Goal: Transaction & Acquisition: Download file/media

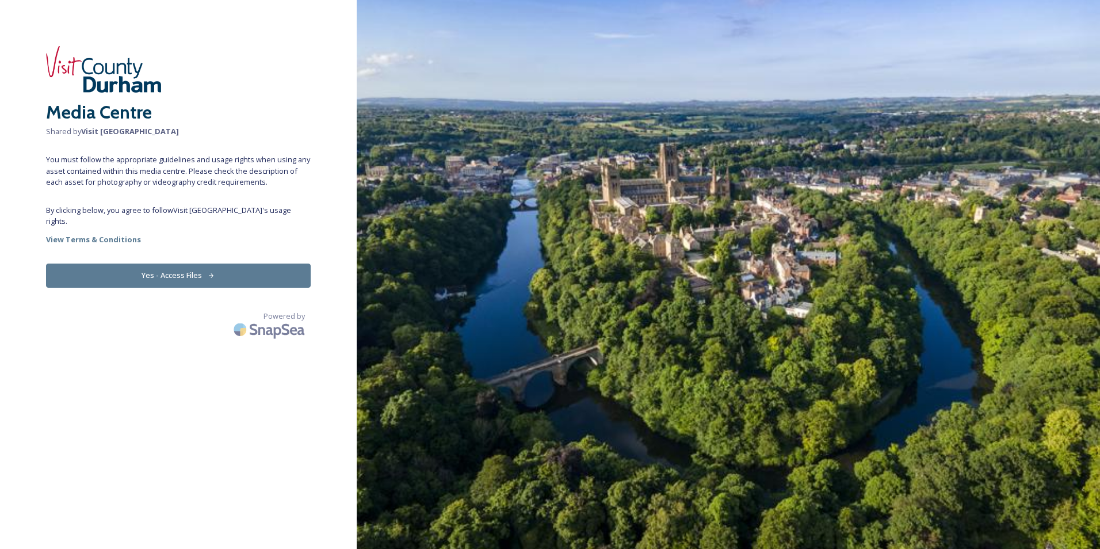
click at [186, 269] on button "Yes - Access Files" at bounding box center [178, 275] width 265 height 24
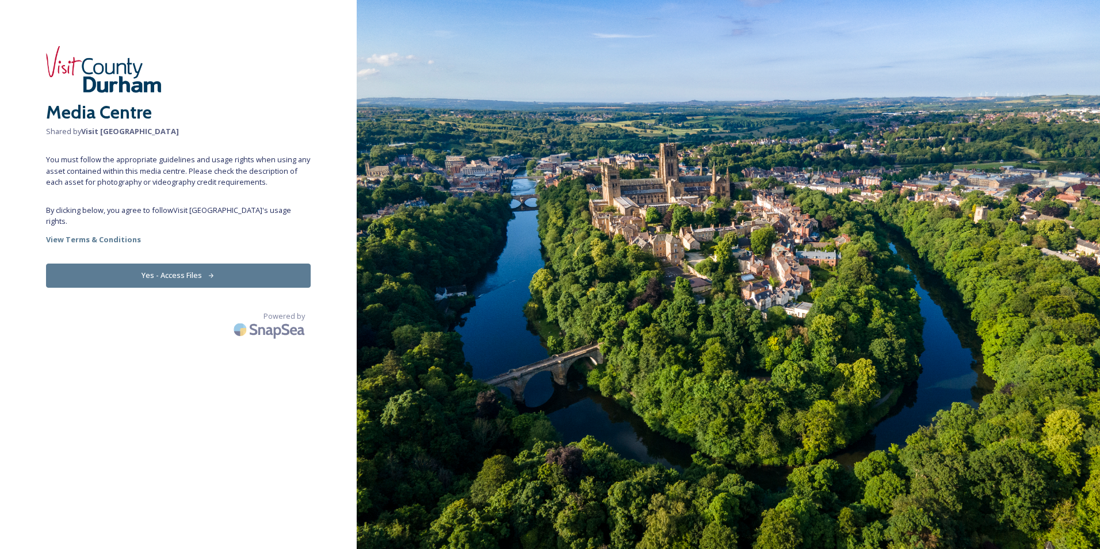
click at [174, 265] on button "Yes - Access Files" at bounding box center [178, 275] width 265 height 24
click at [190, 266] on button "Yes - Access Files" at bounding box center [178, 275] width 265 height 24
click at [157, 263] on button "Yes - Access Files" at bounding box center [178, 275] width 265 height 24
click at [119, 234] on strong "View Terms & Conditions" at bounding box center [93, 239] width 95 height 10
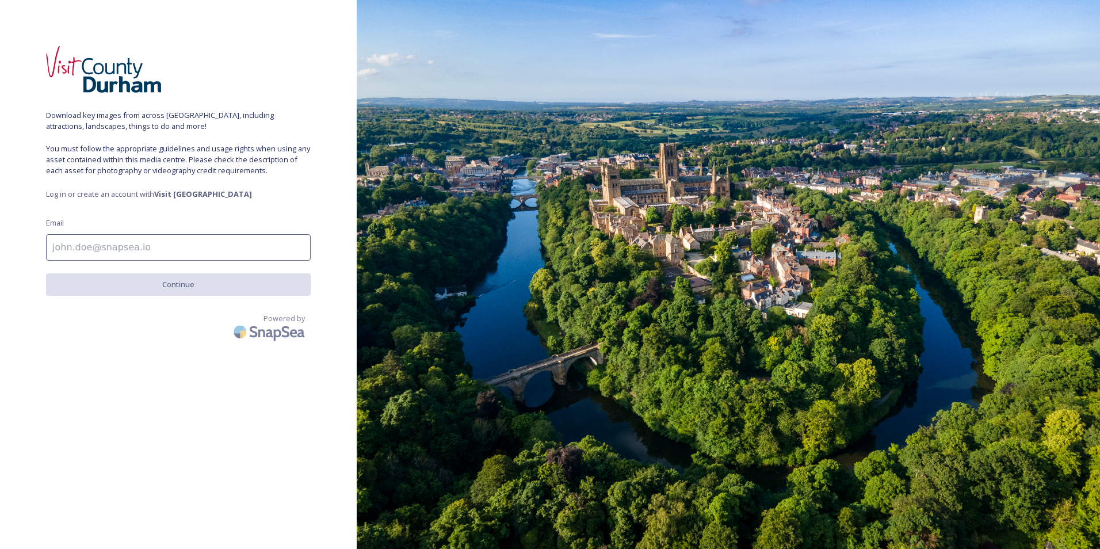
click at [156, 248] on input at bounding box center [178, 247] width 265 height 26
type input "jane@createnorth.co.uk"
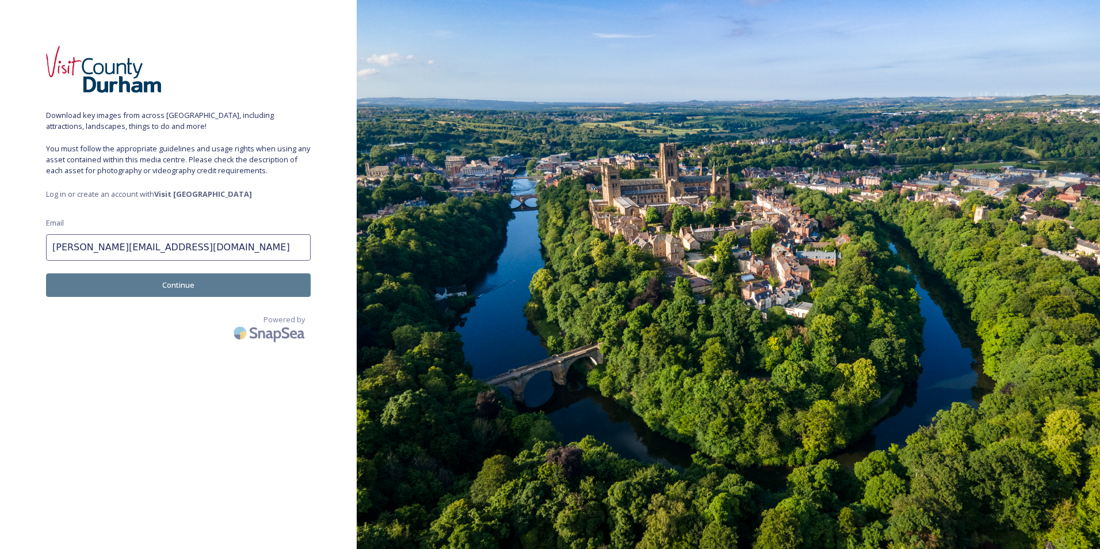
click at [158, 287] on button "Continue" at bounding box center [178, 285] width 265 height 24
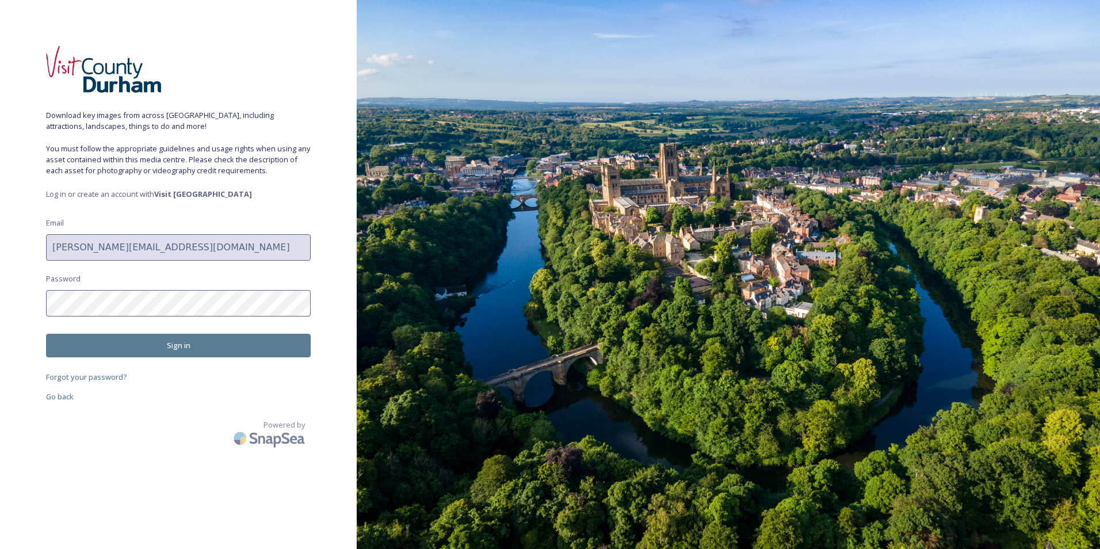
click at [256, 343] on button "Sign in" at bounding box center [178, 346] width 265 height 24
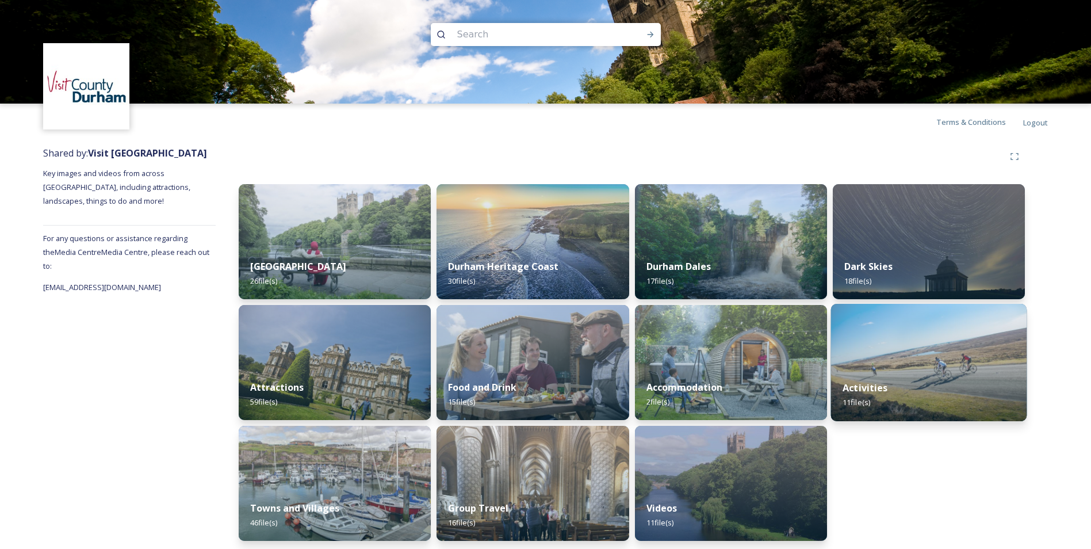
click at [930, 380] on div "Activities 11 file(s)" at bounding box center [929, 395] width 196 height 52
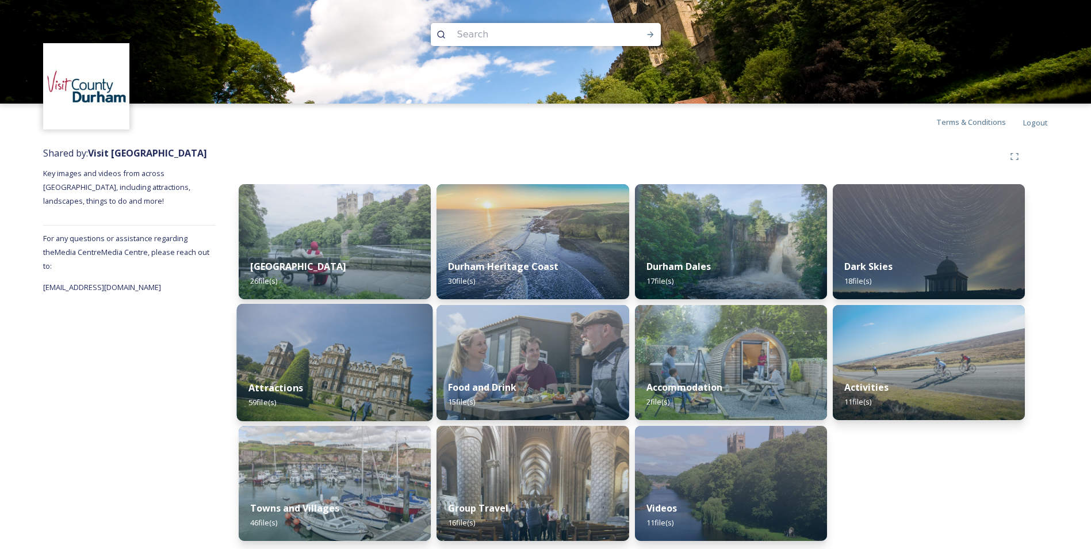
click at [357, 394] on div "Attractions 59 file(s)" at bounding box center [335, 395] width 196 height 52
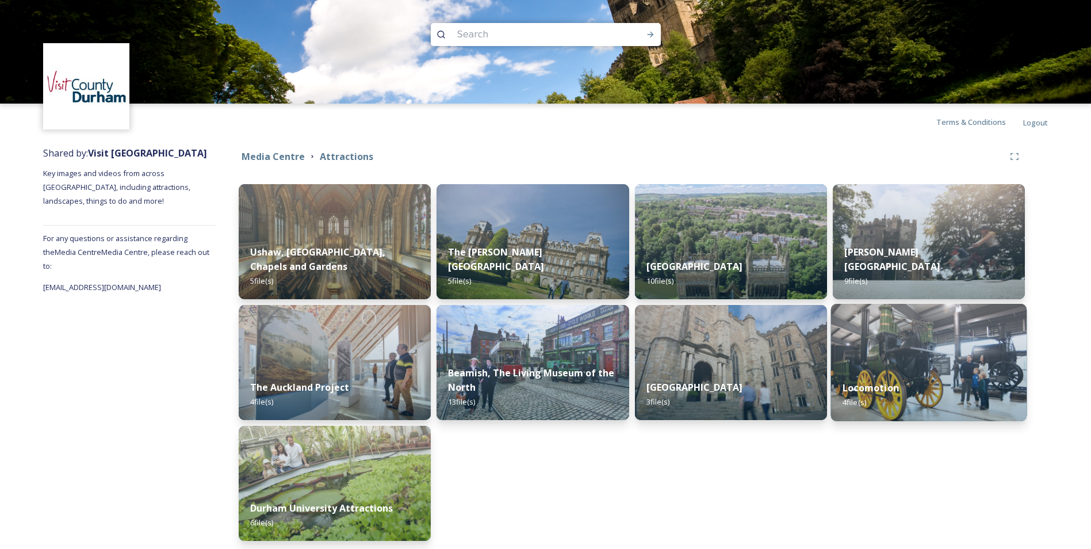
click at [914, 390] on div "Locomotion 4 file(s)" at bounding box center [929, 395] width 196 height 52
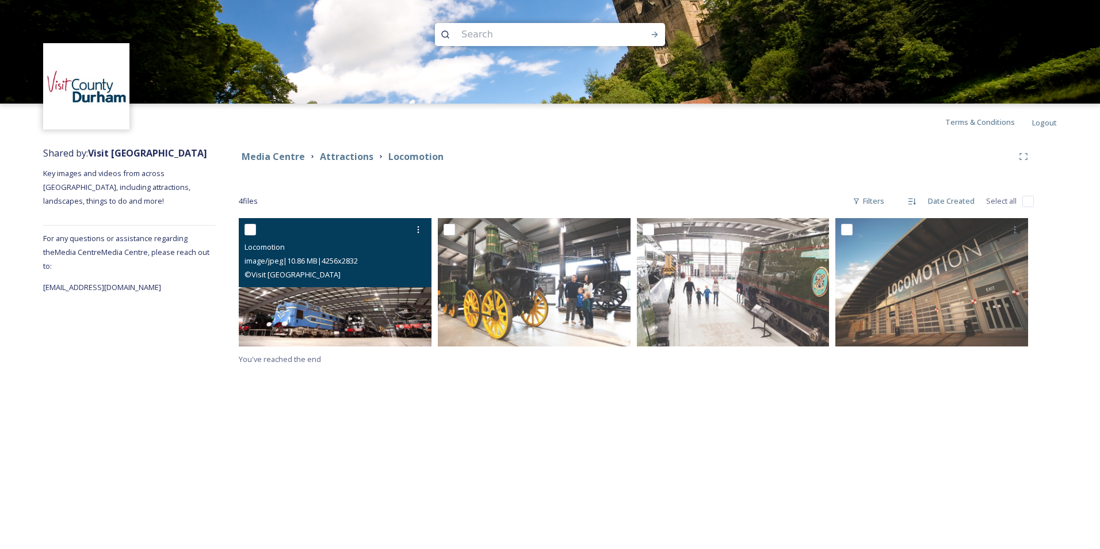
click at [330, 313] on img at bounding box center [335, 282] width 193 height 128
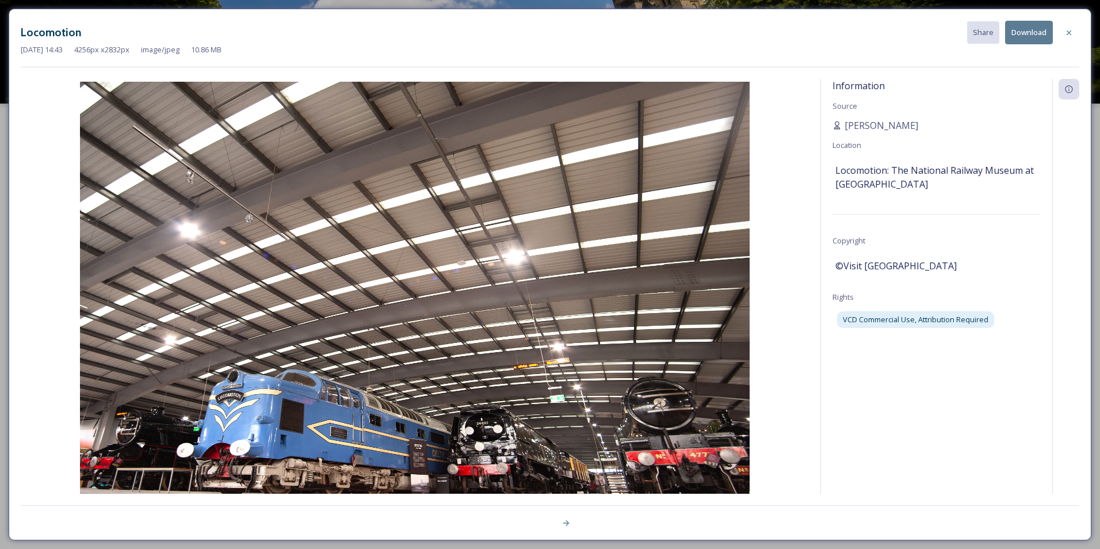
click at [1022, 32] on button "Download" at bounding box center [1029, 33] width 48 height 24
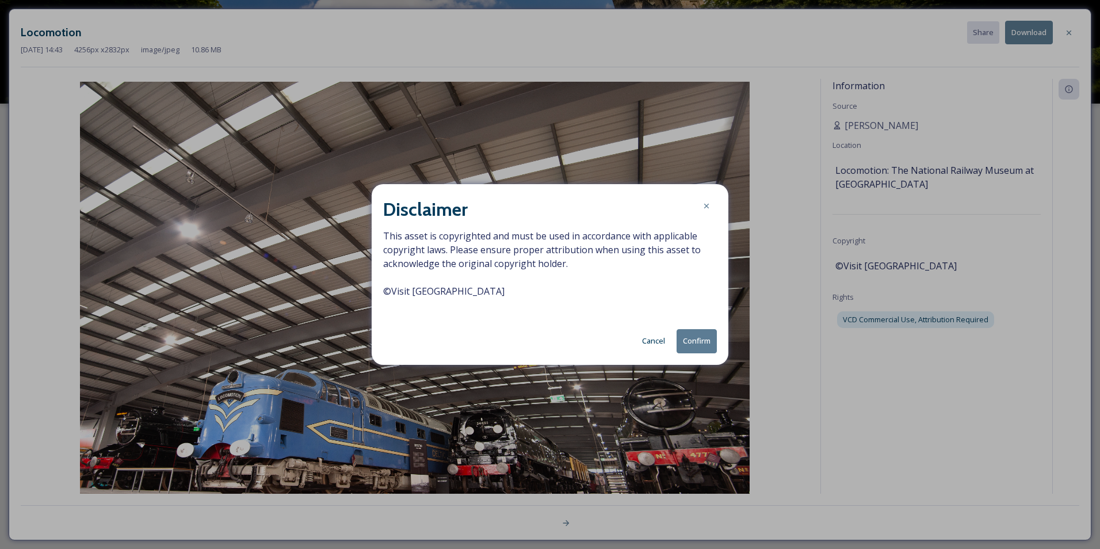
click at [708, 343] on button "Confirm" at bounding box center [697, 341] width 40 height 24
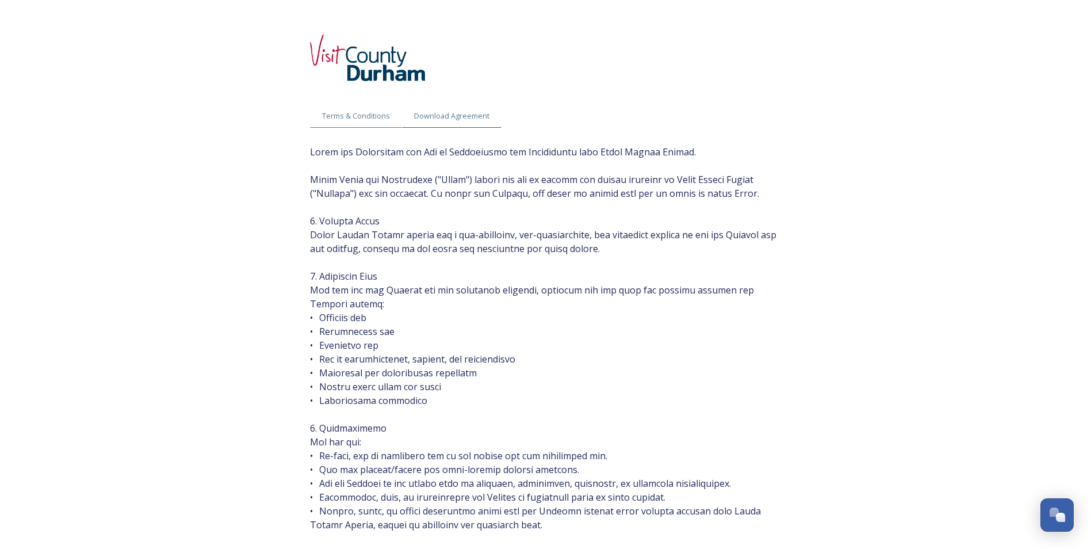
click at [456, 117] on span "Download Agreement" at bounding box center [451, 115] width 75 height 11
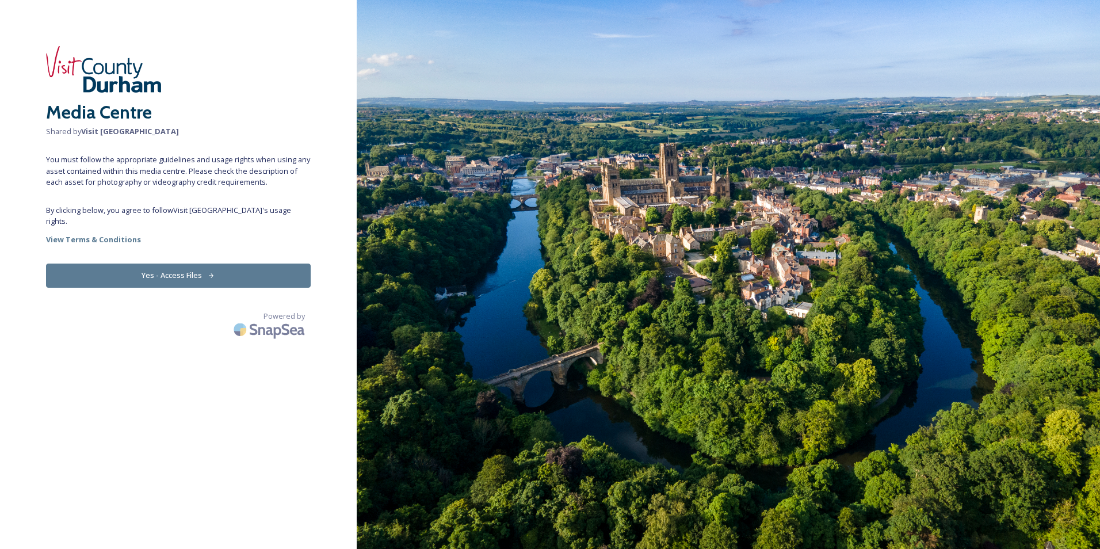
click at [228, 270] on button "Yes - Access Files" at bounding box center [178, 275] width 265 height 24
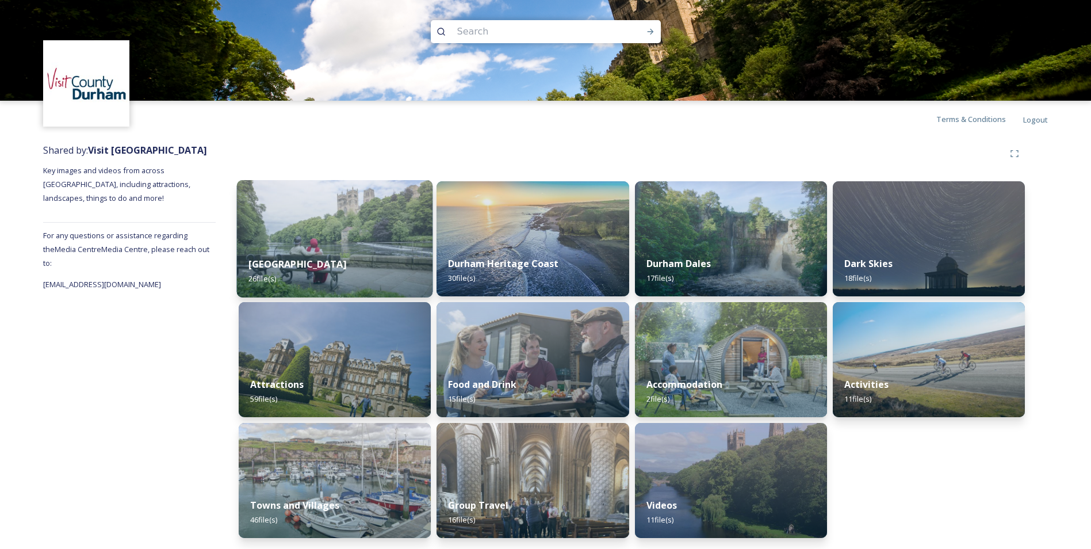
scroll to position [3, 0]
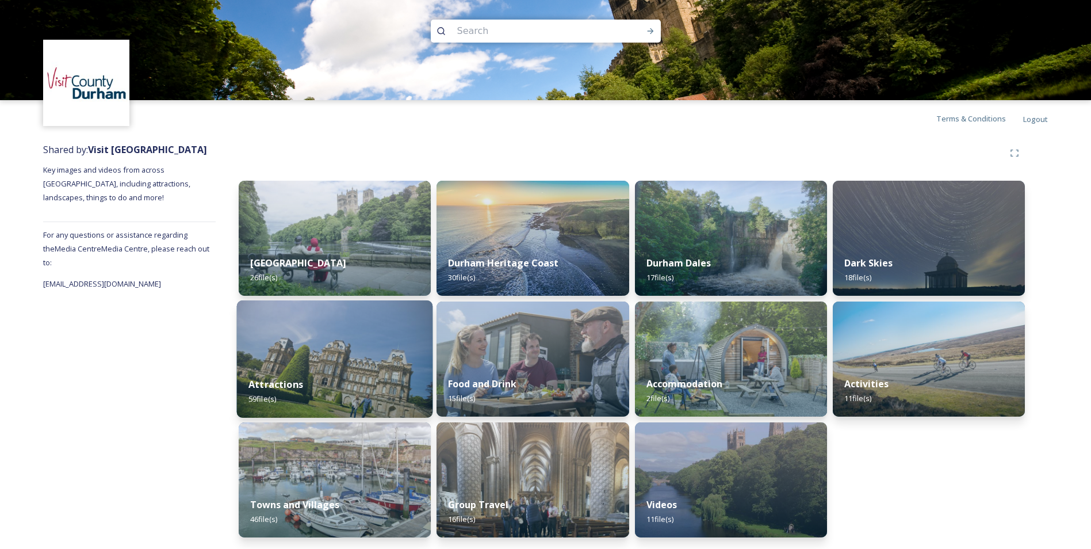
click at [330, 383] on div "Attractions 59 file(s)" at bounding box center [335, 391] width 196 height 52
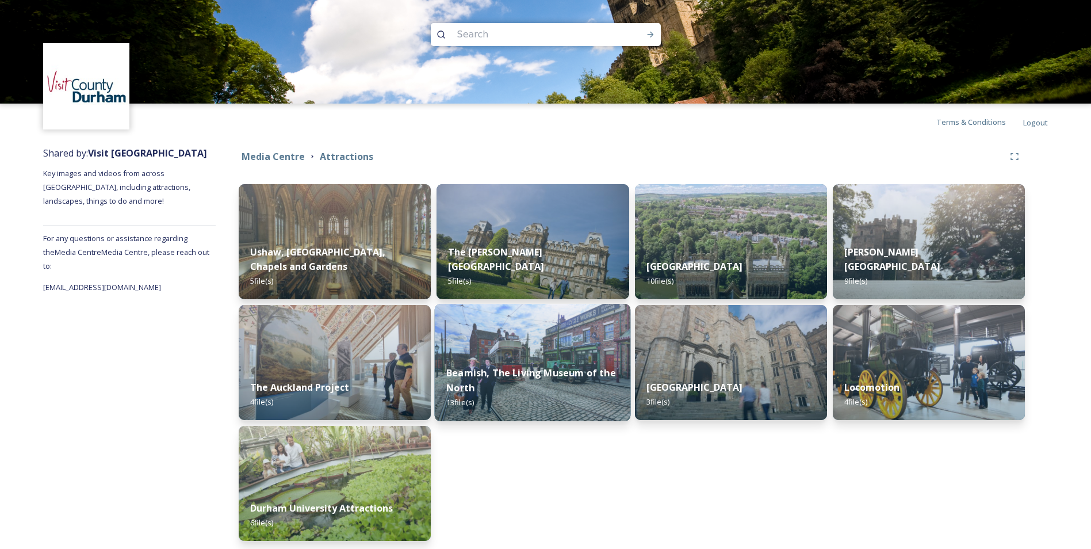
click at [555, 394] on div "Beamish, The Living Museum of the North 13 file(s)" at bounding box center [533, 387] width 196 height 67
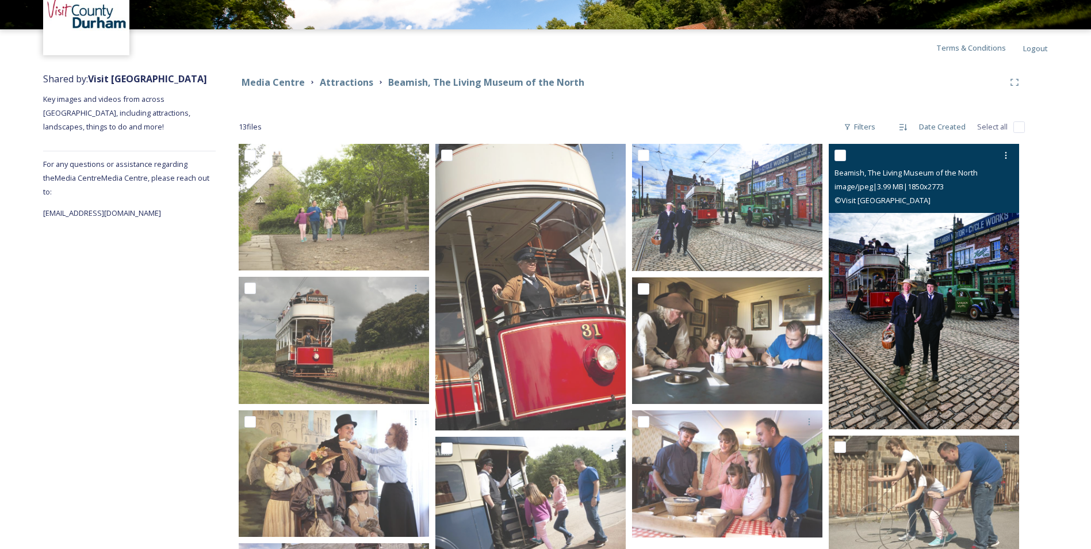
scroll to position [247, 0]
